Goal: Transaction & Acquisition: Purchase product/service

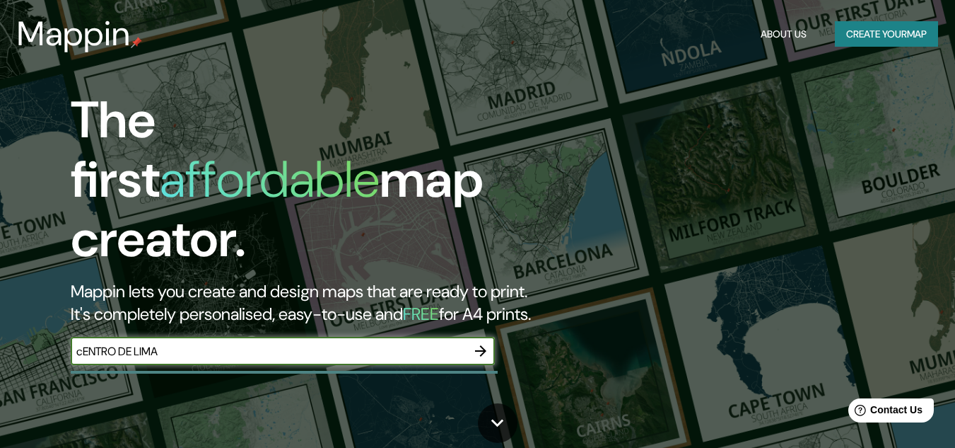
click at [307, 344] on input "cENTRO DE LIMA" at bounding box center [269, 351] width 396 height 16
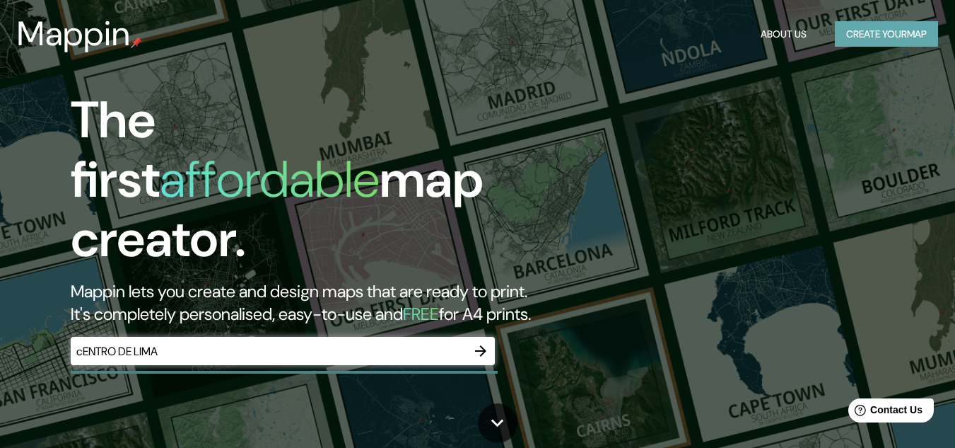
click at [866, 39] on button "Create your map" at bounding box center [886, 34] width 103 height 26
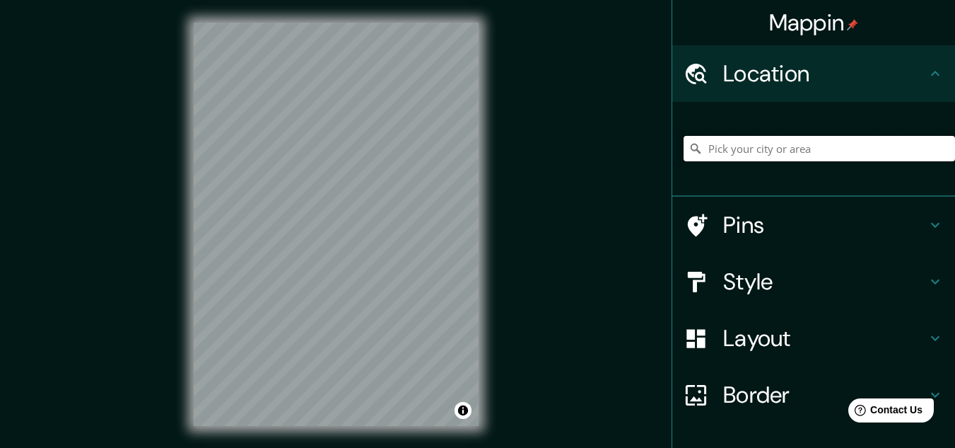
click at [805, 147] on input "Pick your city or area" at bounding box center [819, 148] width 271 height 25
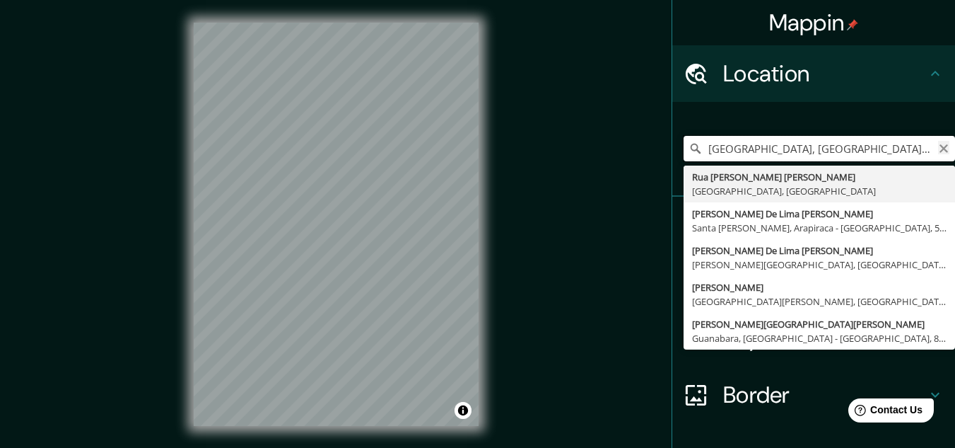
type input "[GEOGRAPHIC_DATA], [GEOGRAPHIC_DATA], [GEOGRAPHIC_DATA], [GEOGRAPHIC_DATA]"
click at [940, 146] on icon "Clear" at bounding box center [944, 148] width 8 height 8
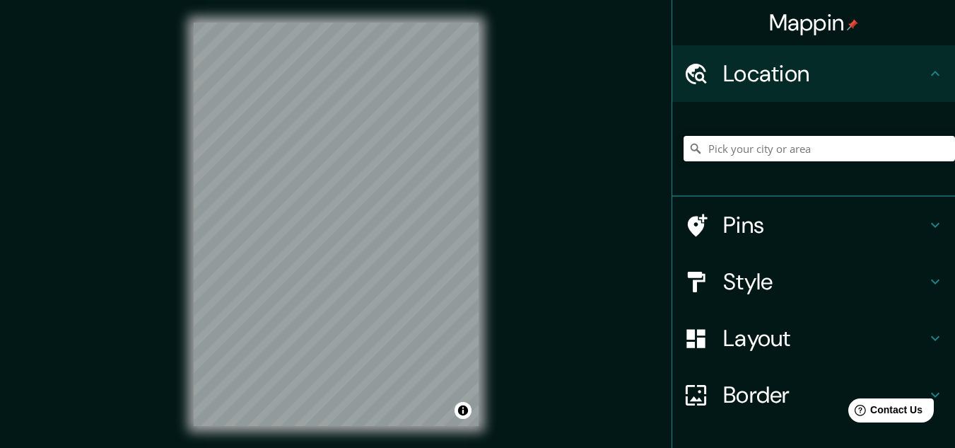
click at [921, 146] on input "Pick your city or area" at bounding box center [819, 148] width 271 height 25
click at [815, 148] on input "[GEOGRAPHIC_DATA], [GEOGRAPHIC_DATA]" at bounding box center [819, 148] width 271 height 25
click at [820, 147] on input "[GEOGRAPHIC_DATA], [GEOGRAPHIC_DATA]" at bounding box center [819, 148] width 271 height 25
type input "[PERSON_NAME], [GEOGRAPHIC_DATA], [GEOGRAPHIC_DATA], [GEOGRAPHIC_DATA]"
